Goal: Information Seeking & Learning: Learn about a topic

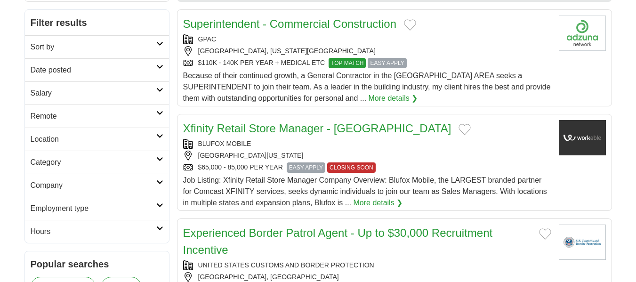
scroll to position [126, 0]
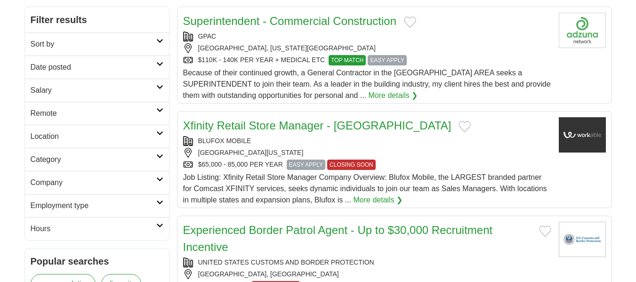
click at [117, 89] on h2 "Salary" at bounding box center [94, 90] width 126 height 11
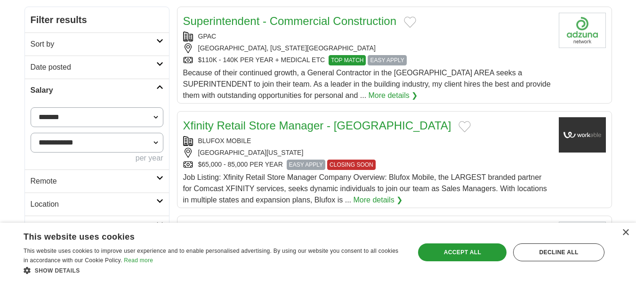
click at [98, 119] on select "**********" at bounding box center [97, 117] width 133 height 20
select select "*****"
click at [133, 188] on button "Apply" at bounding box center [141, 181] width 44 height 20
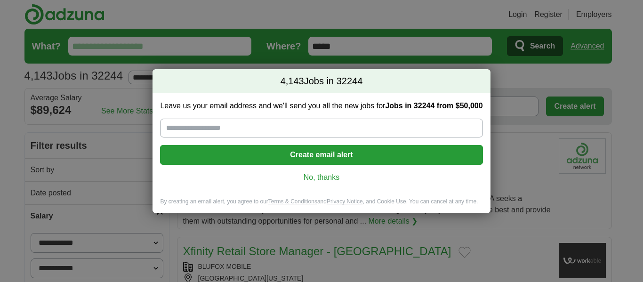
click at [331, 176] on link "No, thanks" at bounding box center [321, 177] width 307 height 10
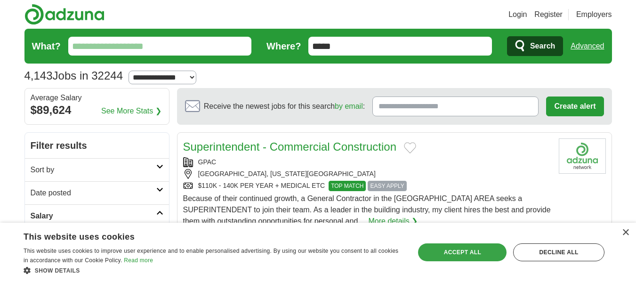
click at [468, 254] on div "Accept all" at bounding box center [462, 252] width 89 height 18
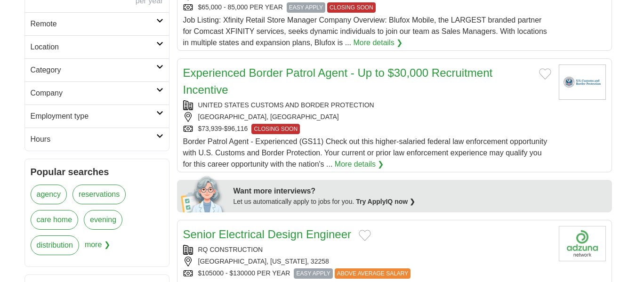
scroll to position [283, 0]
click at [118, 116] on h2 "Employment type" at bounding box center [94, 116] width 126 height 11
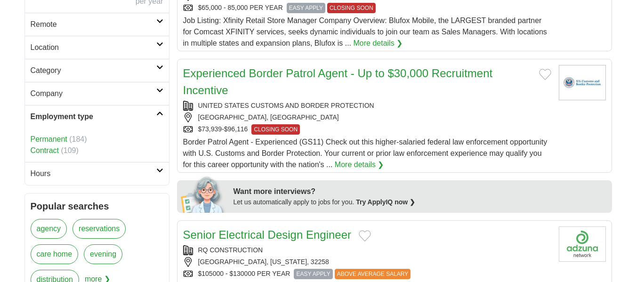
click at [46, 137] on link "Permanent" at bounding box center [49, 139] width 37 height 8
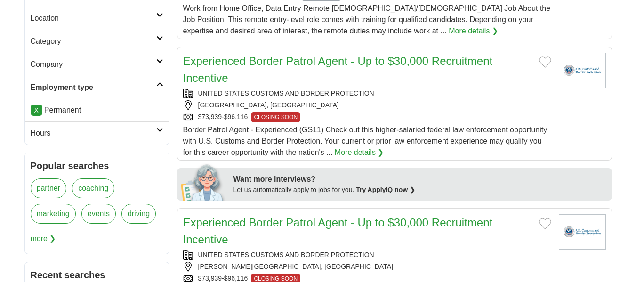
scroll to position [314, 0]
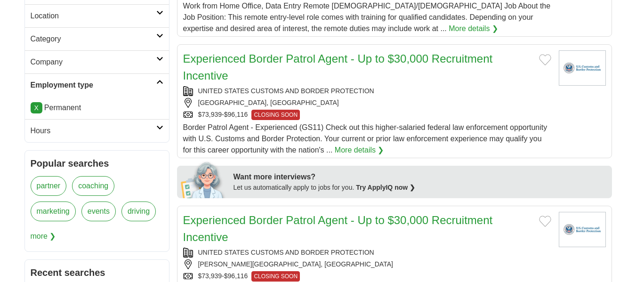
click at [82, 129] on h2 "Hours" at bounding box center [94, 130] width 126 height 11
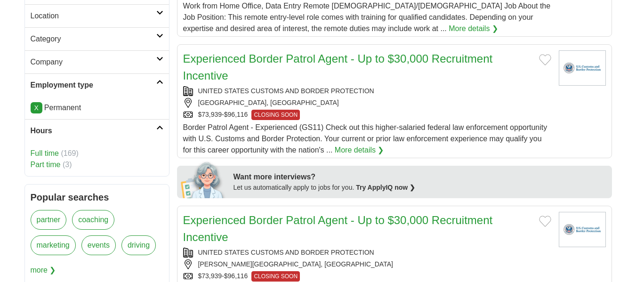
click at [41, 151] on link "Full time" at bounding box center [45, 153] width 28 height 8
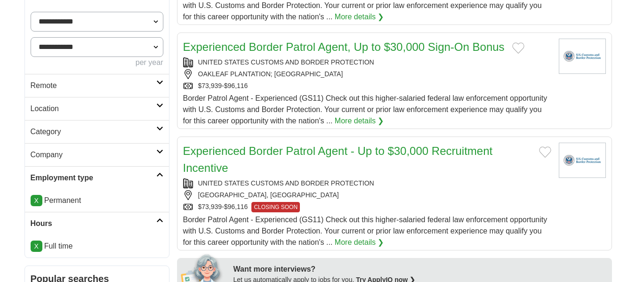
scroll to position [220, 0]
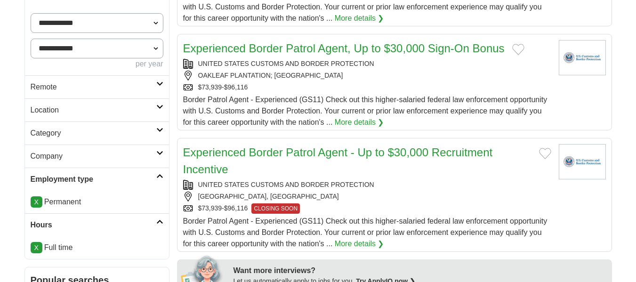
click at [112, 134] on h2 "Category" at bounding box center [94, 133] width 126 height 11
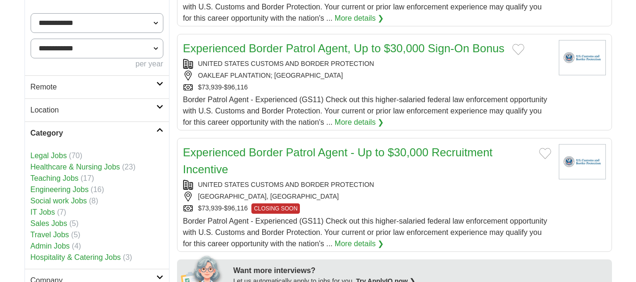
click at [112, 134] on h2 "Category" at bounding box center [94, 133] width 126 height 11
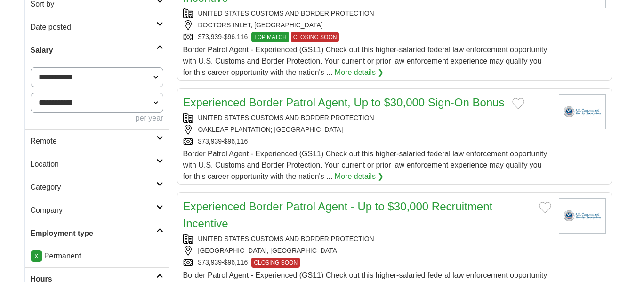
scroll to position [188, 0]
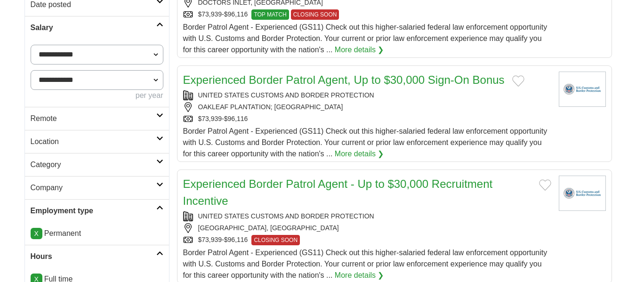
click at [104, 123] on h2 "Remote" at bounding box center [94, 118] width 126 height 11
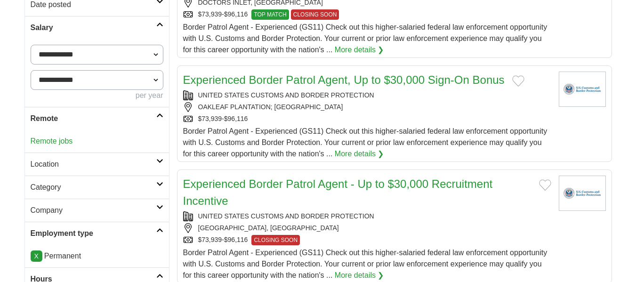
click at [90, 165] on h2 "Location" at bounding box center [94, 164] width 126 height 11
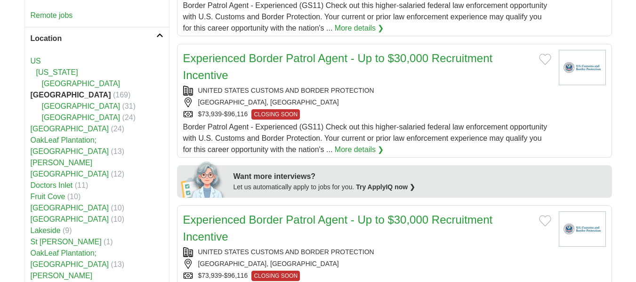
scroll to position [345, 0]
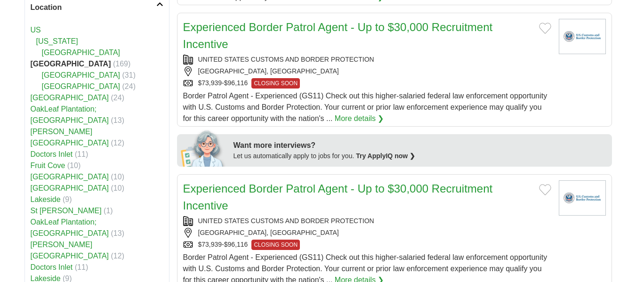
click at [48, 173] on link "[GEOGRAPHIC_DATA]" at bounding box center [70, 177] width 79 height 8
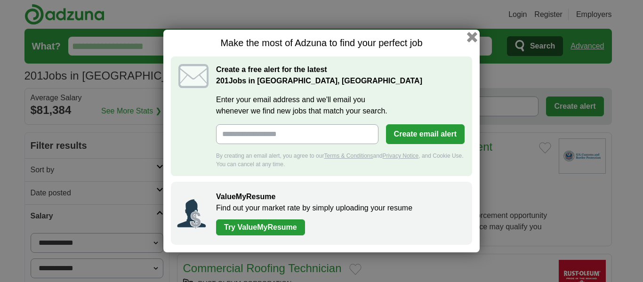
click at [473, 39] on button "button" at bounding box center [472, 37] width 10 height 10
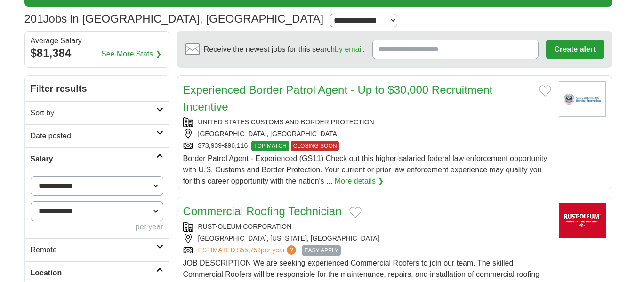
scroll to position [32, 0]
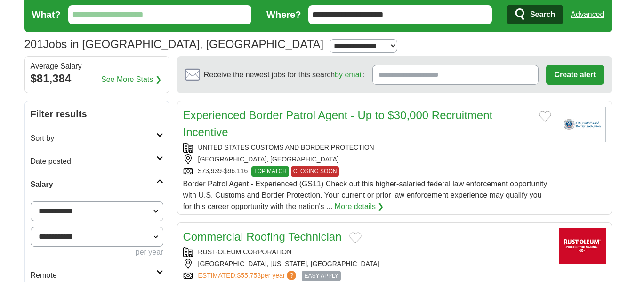
click at [330, 48] on select "**********" at bounding box center [364, 46] width 68 height 14
select select "*"
click at [330, 39] on select "**********" at bounding box center [364, 46] width 68 height 14
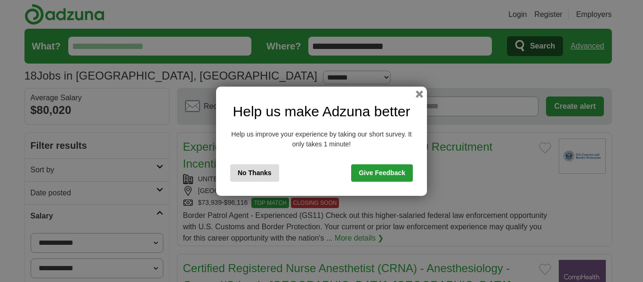
click at [254, 172] on button "No Thanks" at bounding box center [254, 172] width 49 height 17
